Goal: Navigation & Orientation: Go to known website

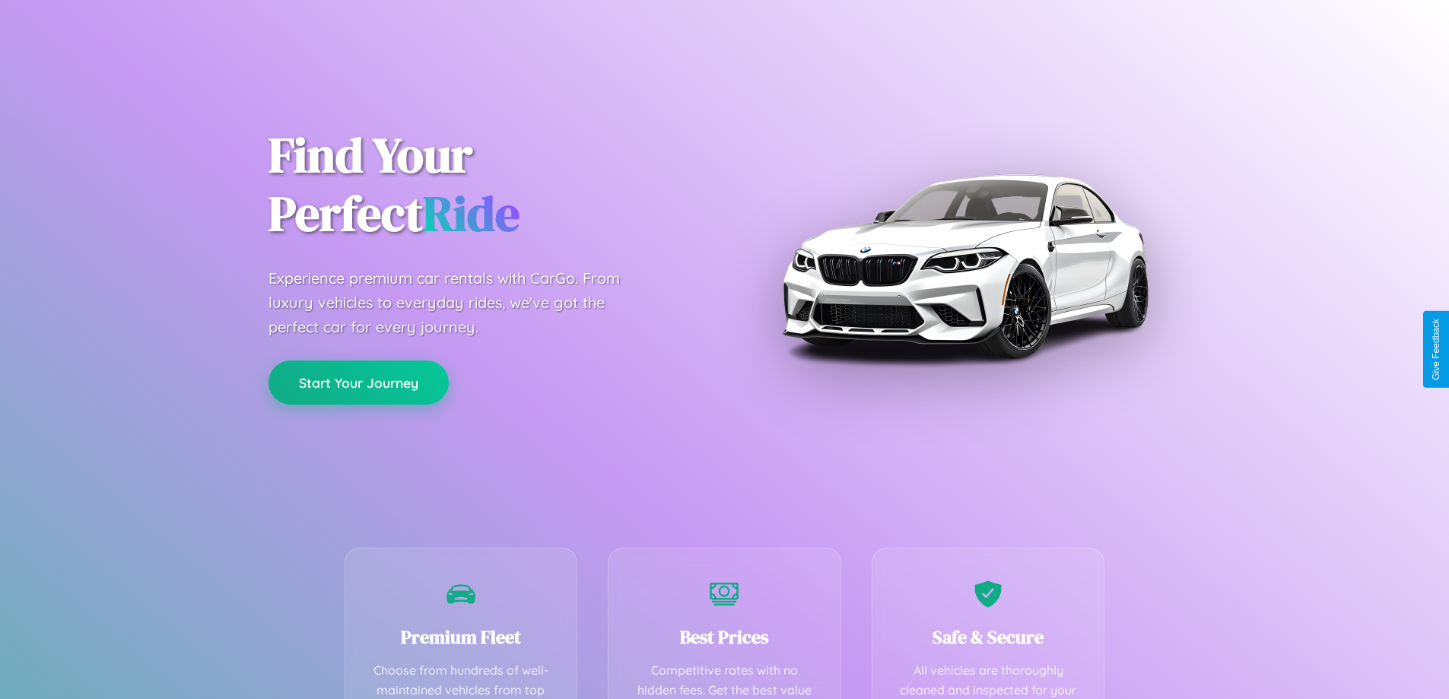
click at [358, 383] on button "Start Your Journey" at bounding box center [358, 383] width 180 height 44
click at [358, 382] on button "Start Your Journey" at bounding box center [358, 383] width 180 height 44
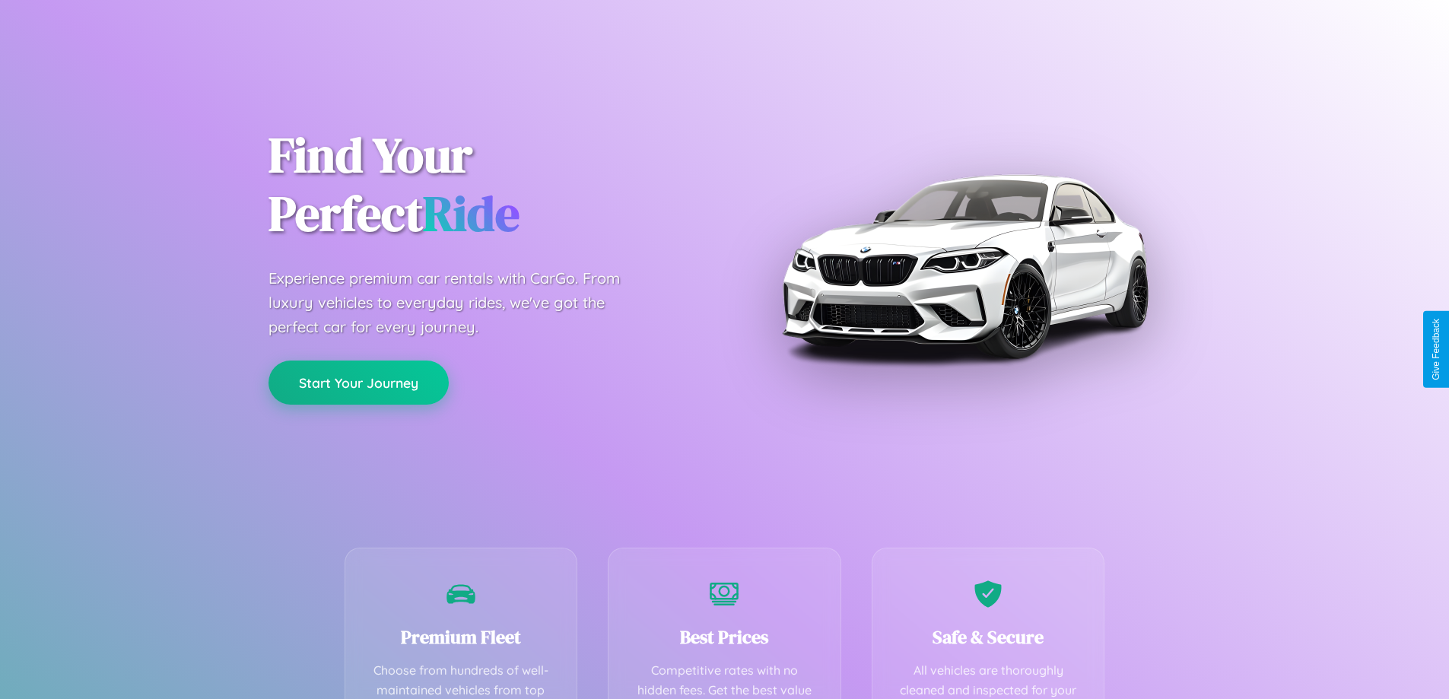
click at [358, 382] on button "Start Your Journey" at bounding box center [358, 383] width 180 height 44
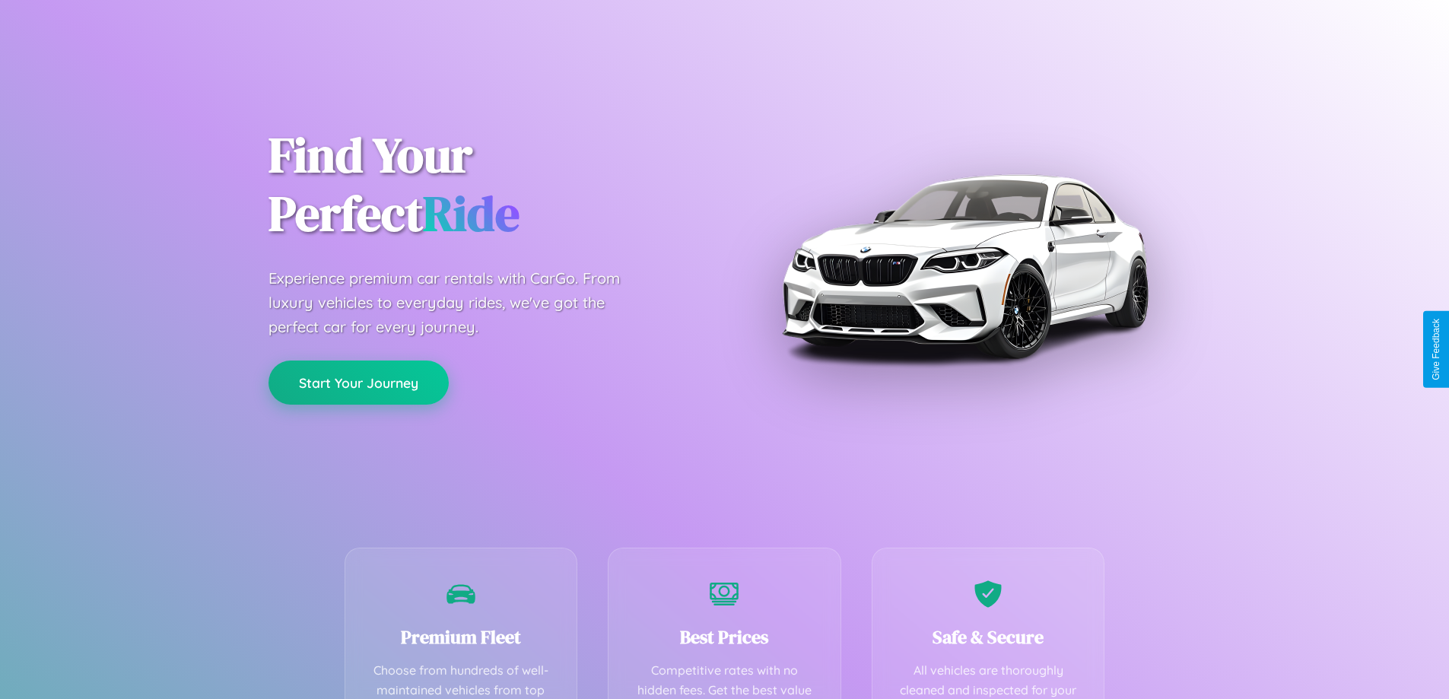
click at [358, 382] on button "Start Your Journey" at bounding box center [358, 383] width 180 height 44
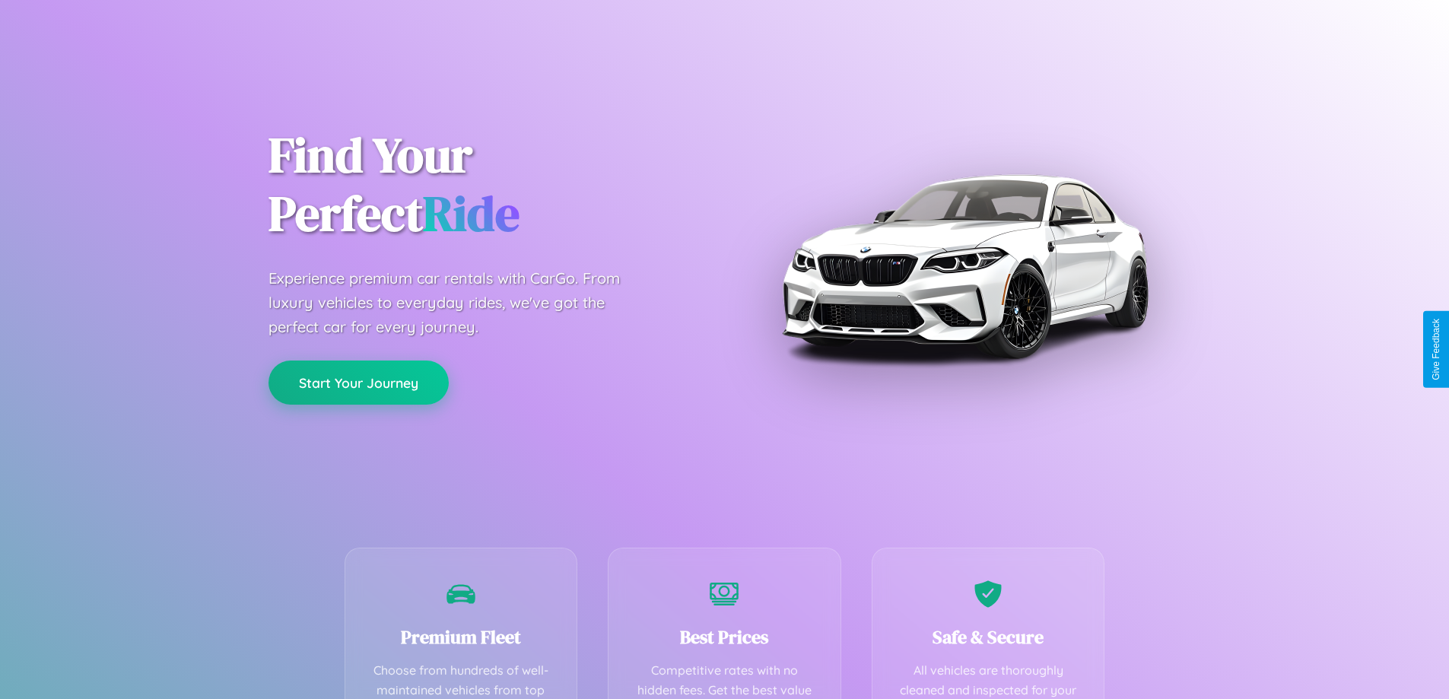
click at [358, 382] on button "Start Your Journey" at bounding box center [358, 383] width 180 height 44
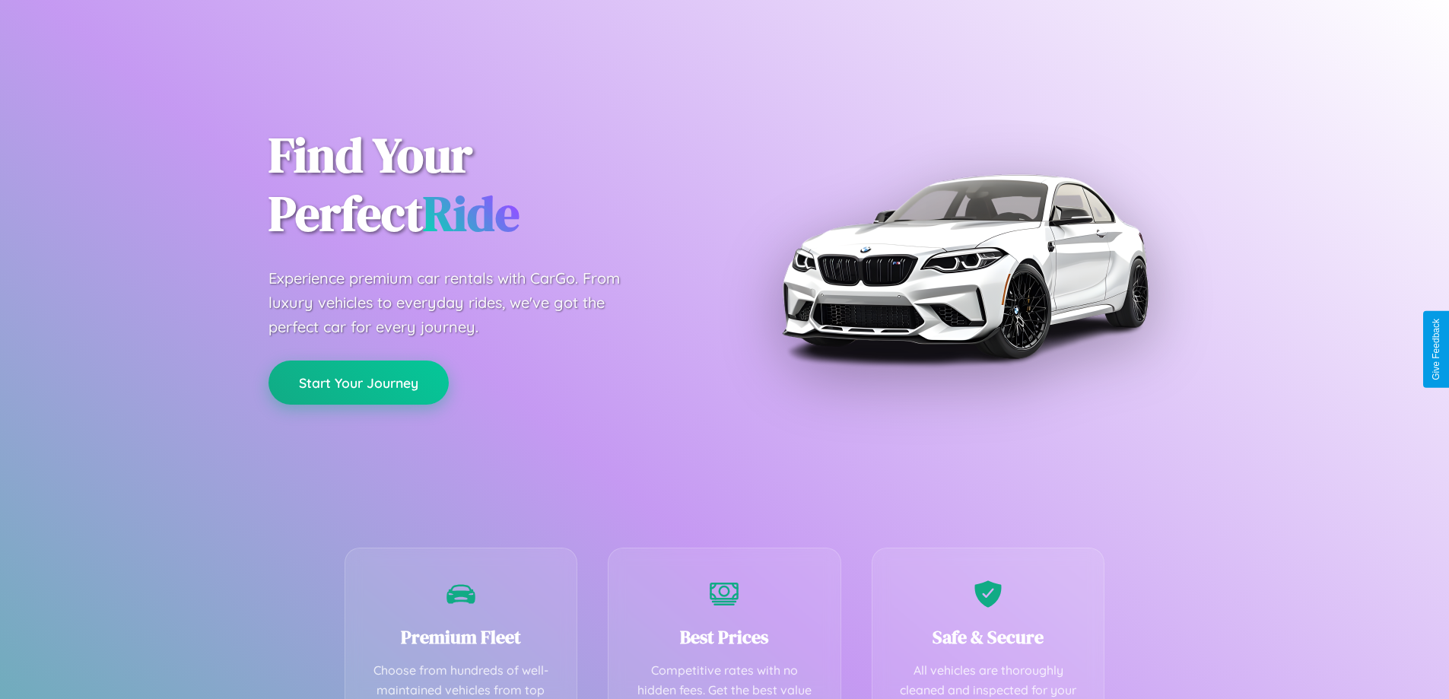
click at [358, 382] on button "Start Your Journey" at bounding box center [358, 383] width 180 height 44
